Goal: Information Seeking & Learning: Learn about a topic

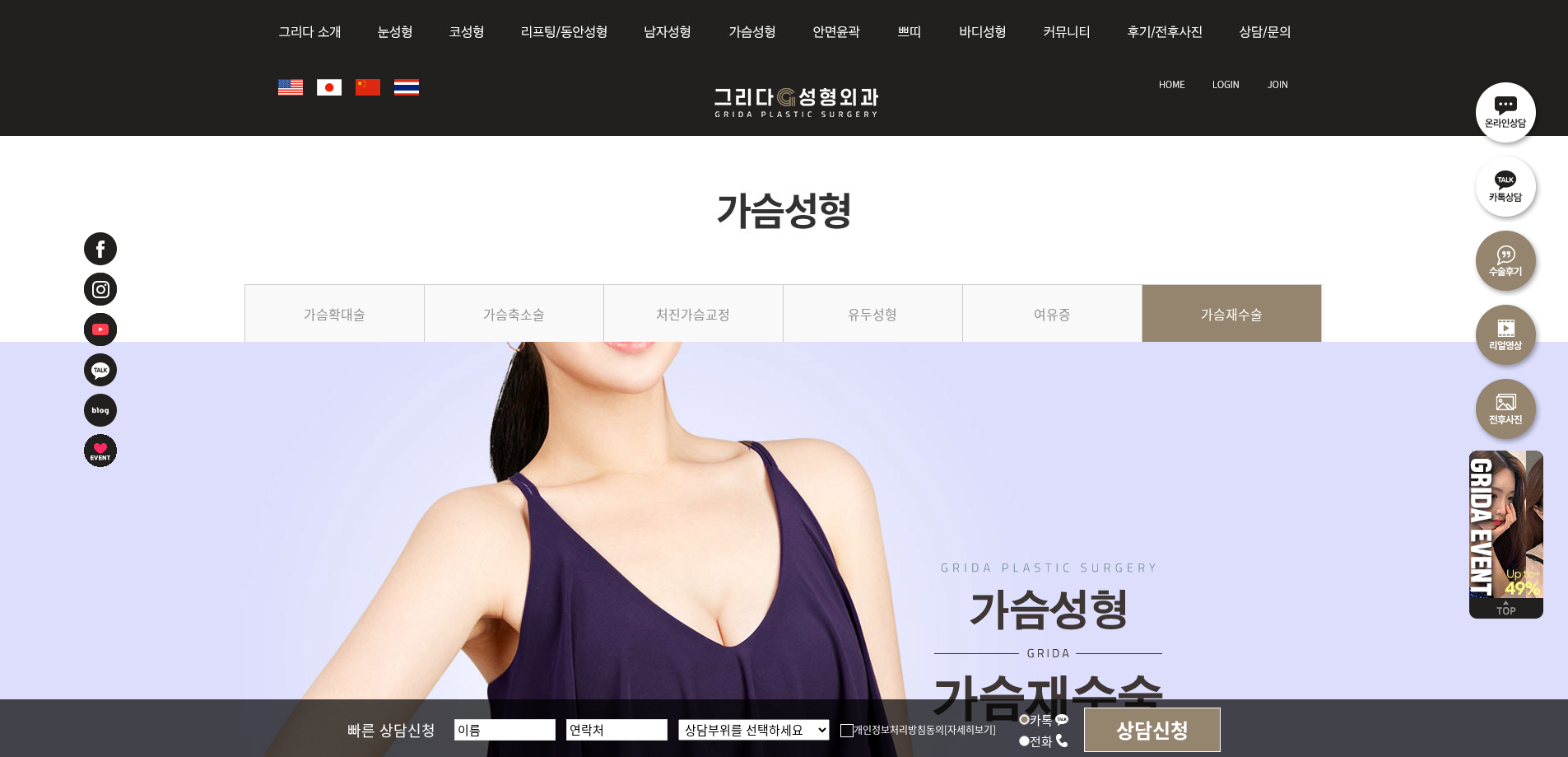
scroll to position [1812, 0]
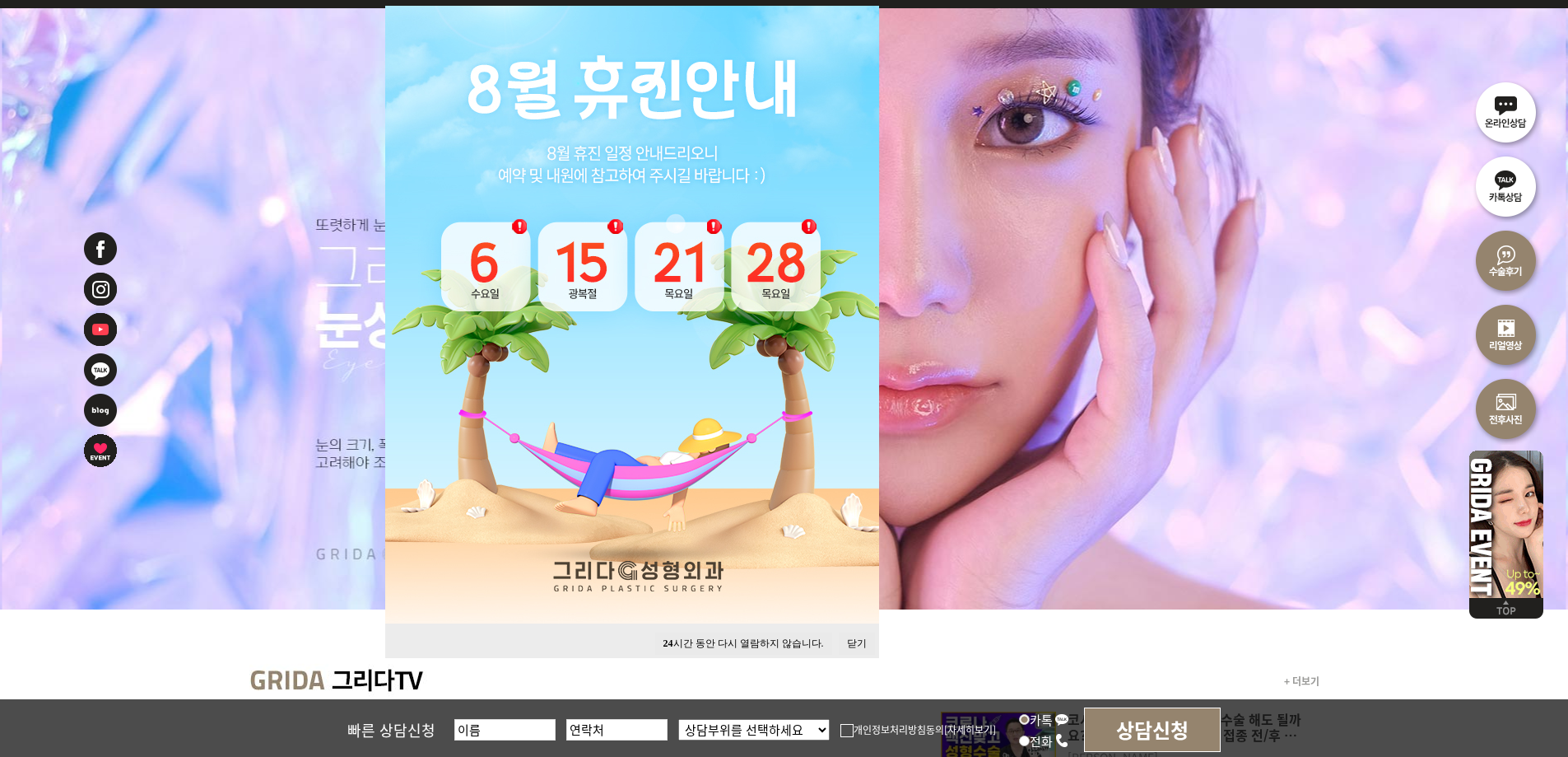
scroll to position [247, 0]
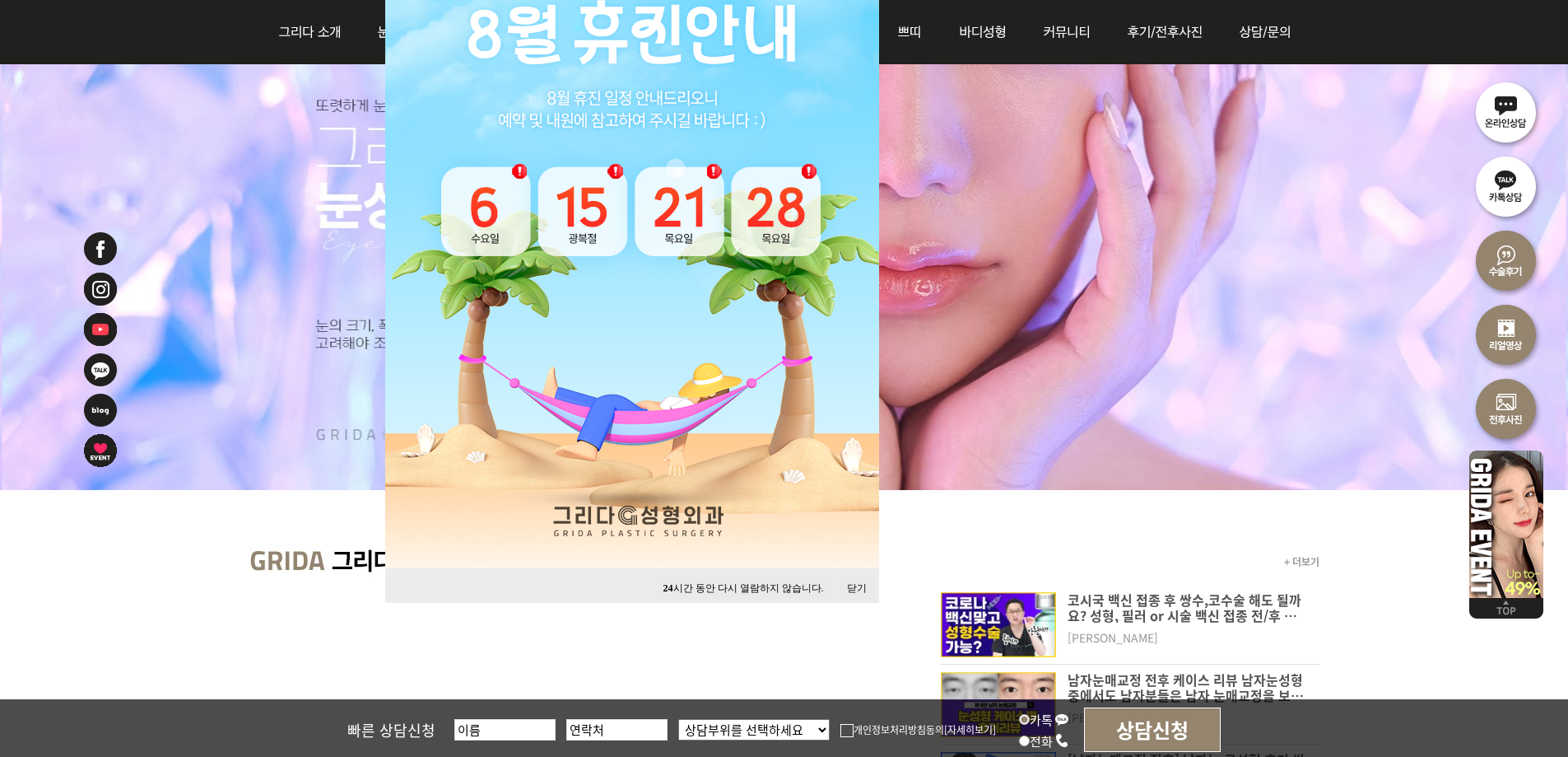
click at [811, 589] on button "24 시간 동안 다시 열람하지 않습니다." at bounding box center [743, 589] width 177 height 23
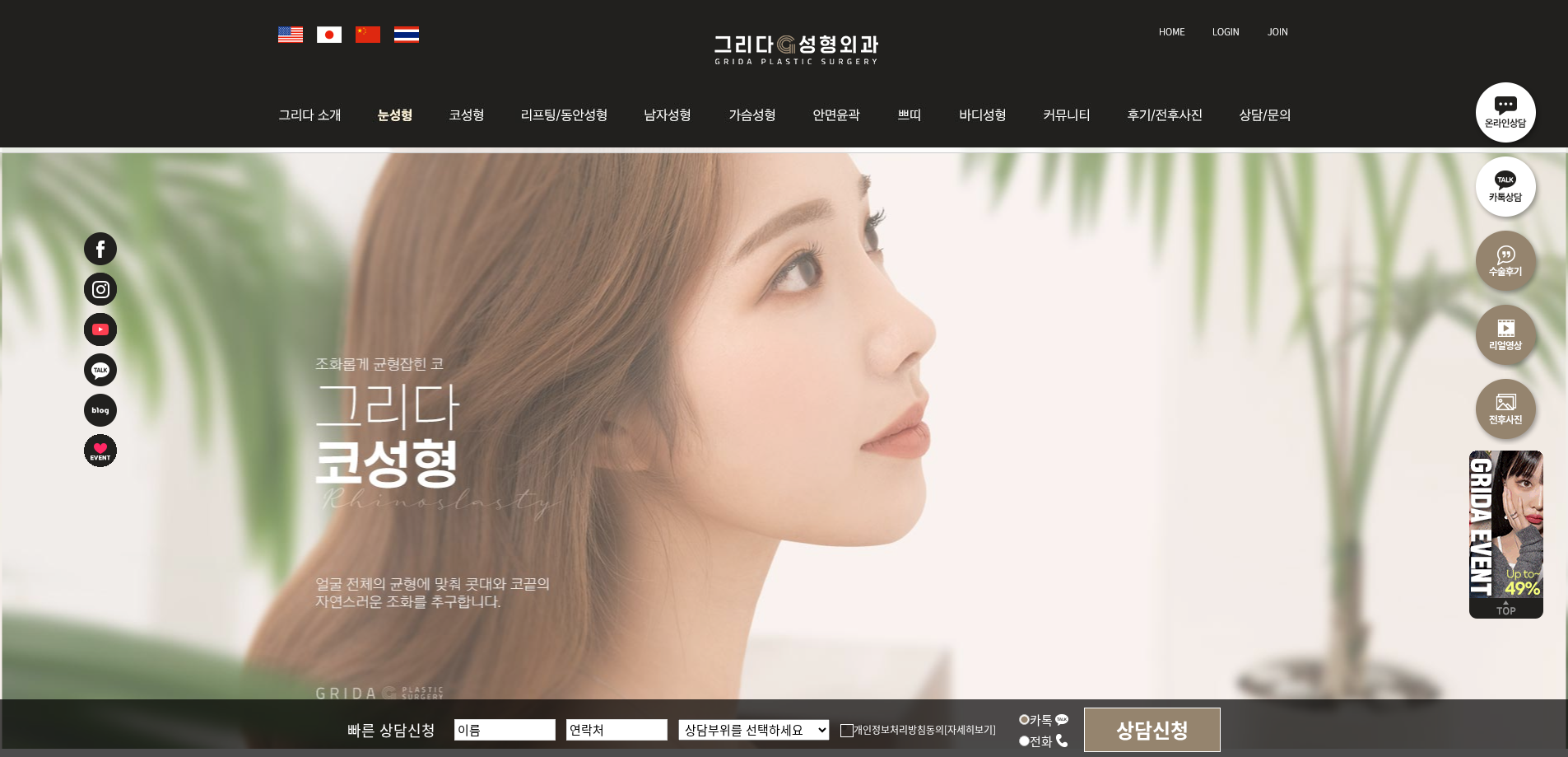
scroll to position [0, 0]
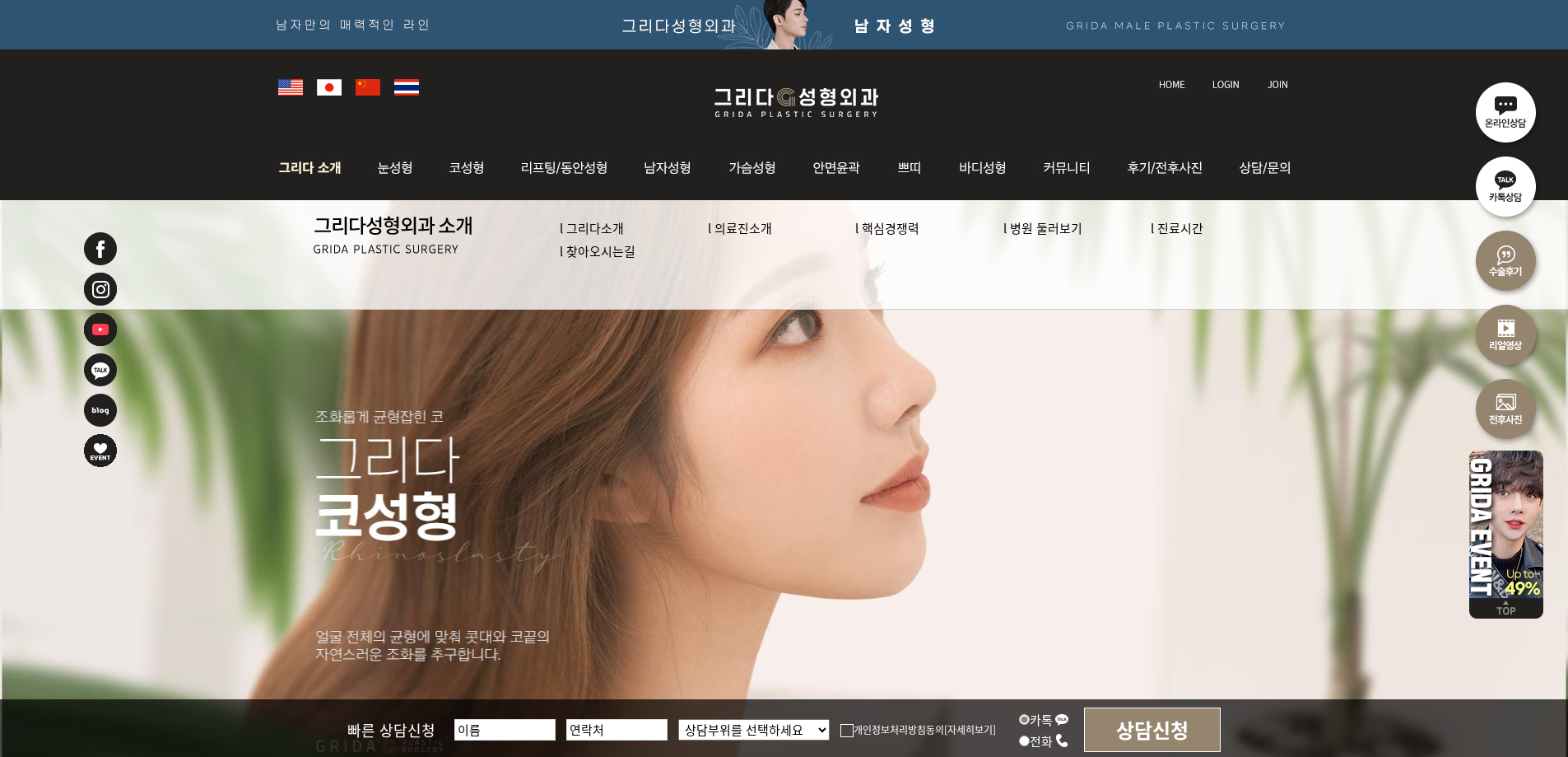
click at [740, 234] on link "l 의료진소개" at bounding box center [740, 228] width 64 height 17
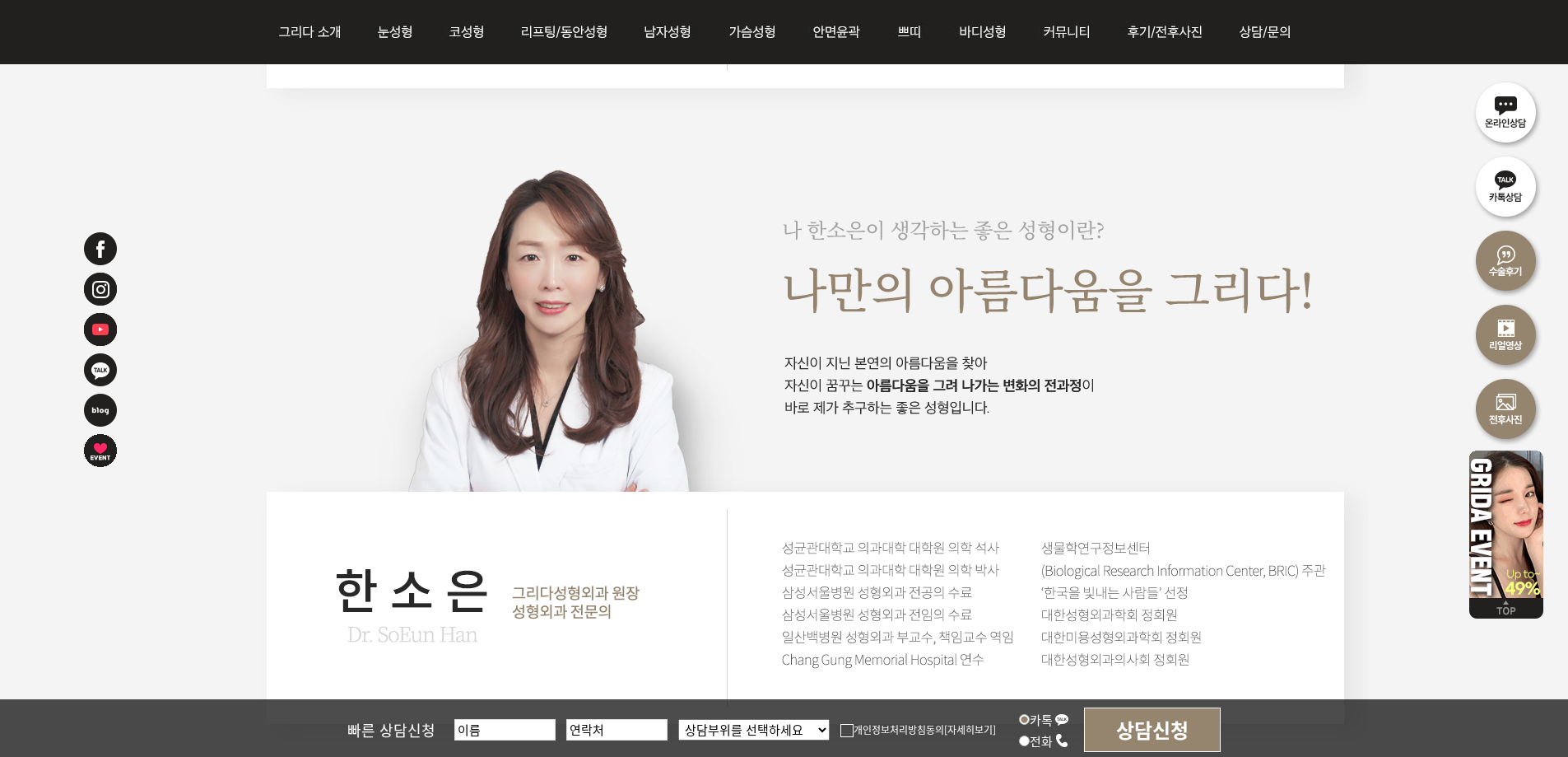
scroll to position [2553, 0]
